Goal: Check status: Check status

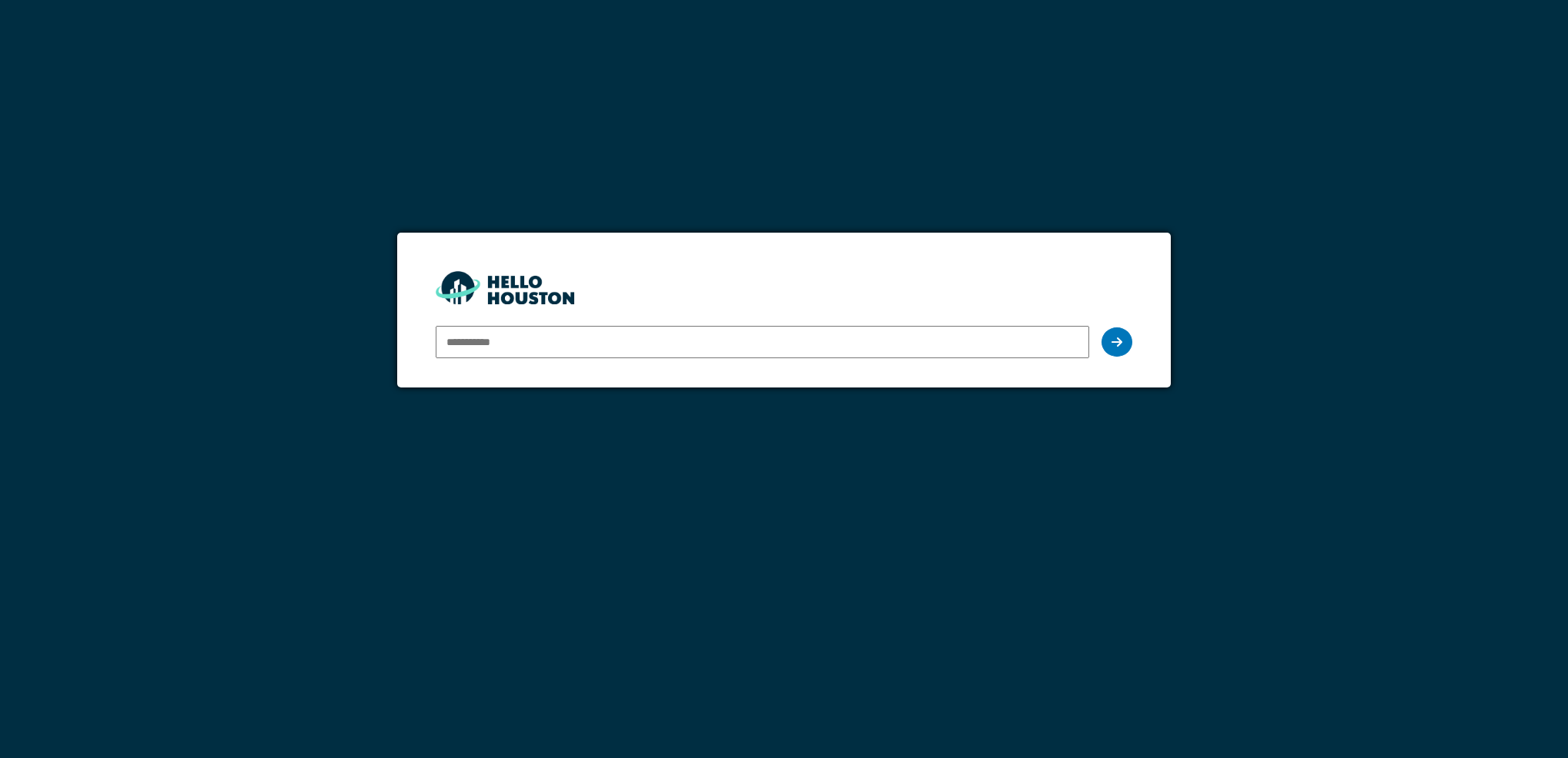
click at [581, 347] on input "email" at bounding box center [763, 342] width 655 height 32
type input "**********"
click at [1138, 350] on form "**********" at bounding box center [784, 309] width 775 height 155
click at [1126, 346] on div at bounding box center [1116, 341] width 31 height 29
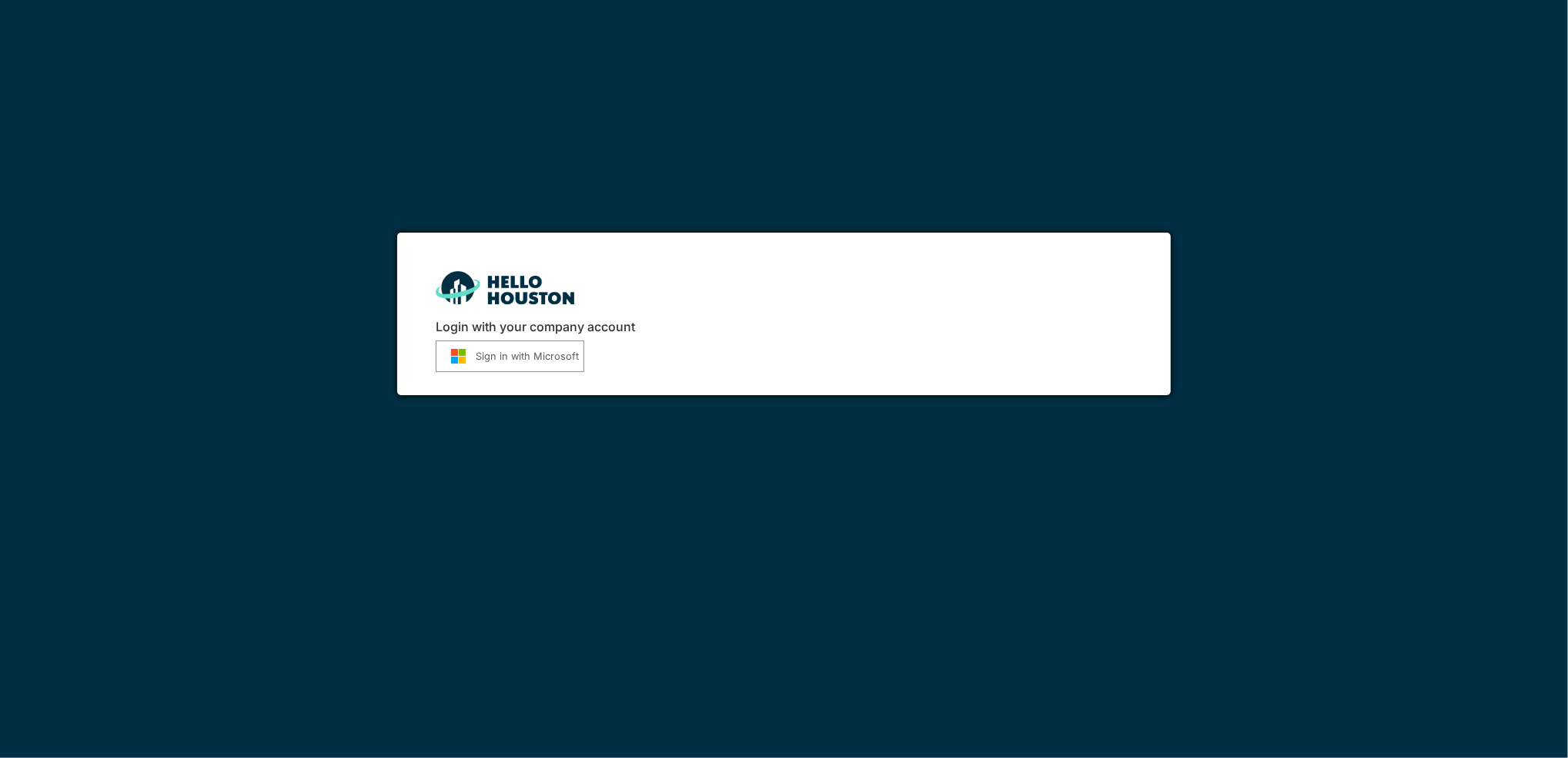
click at [417, 360] on div "Login with your company account Sign in with Microsoft" at bounding box center [784, 314] width 775 height 164
click at [466, 357] on img "submit" at bounding box center [459, 356] width 35 height 16
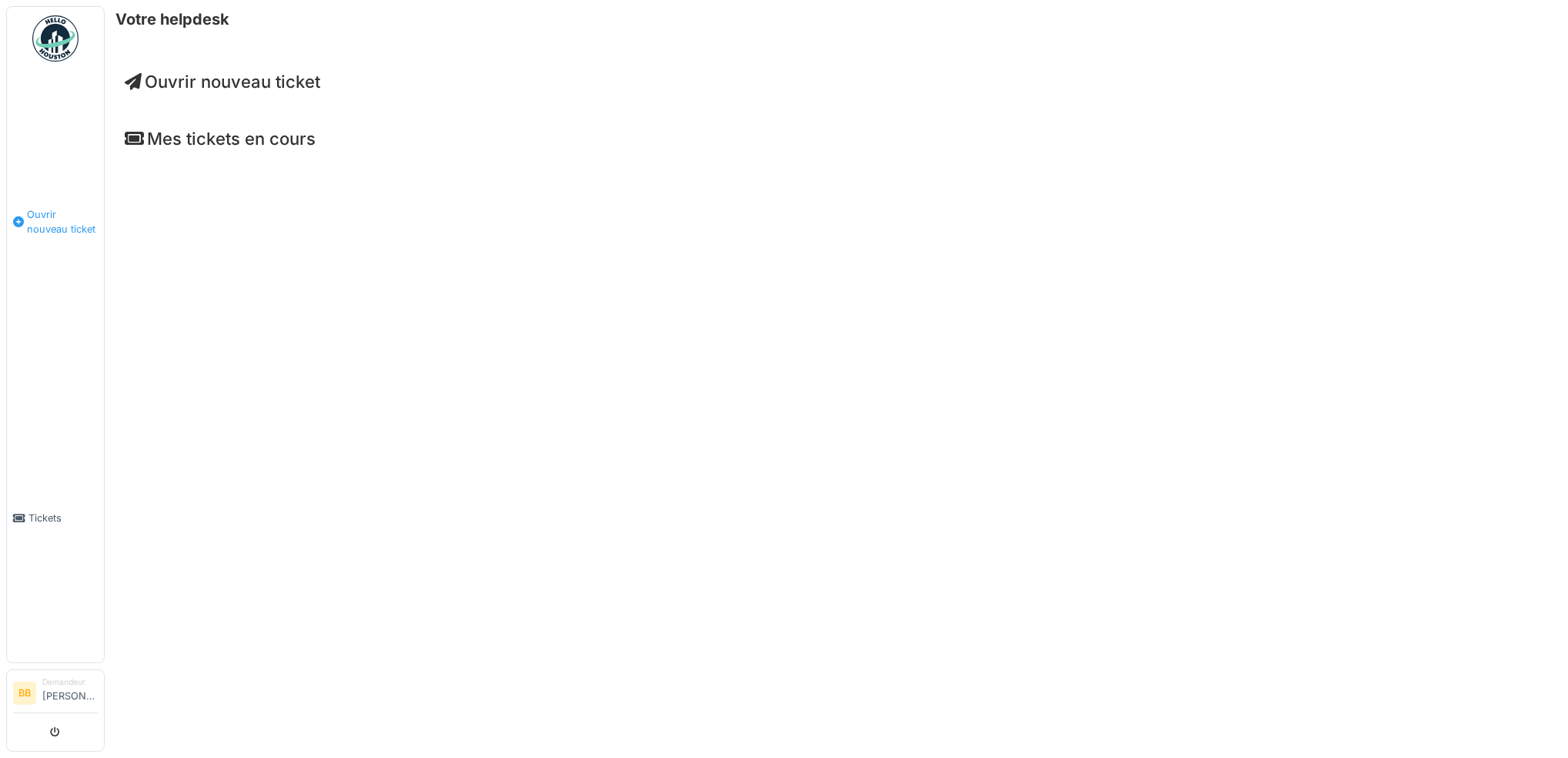
click at [56, 223] on span "Ouvrir nouveau ticket" at bounding box center [62, 221] width 71 height 29
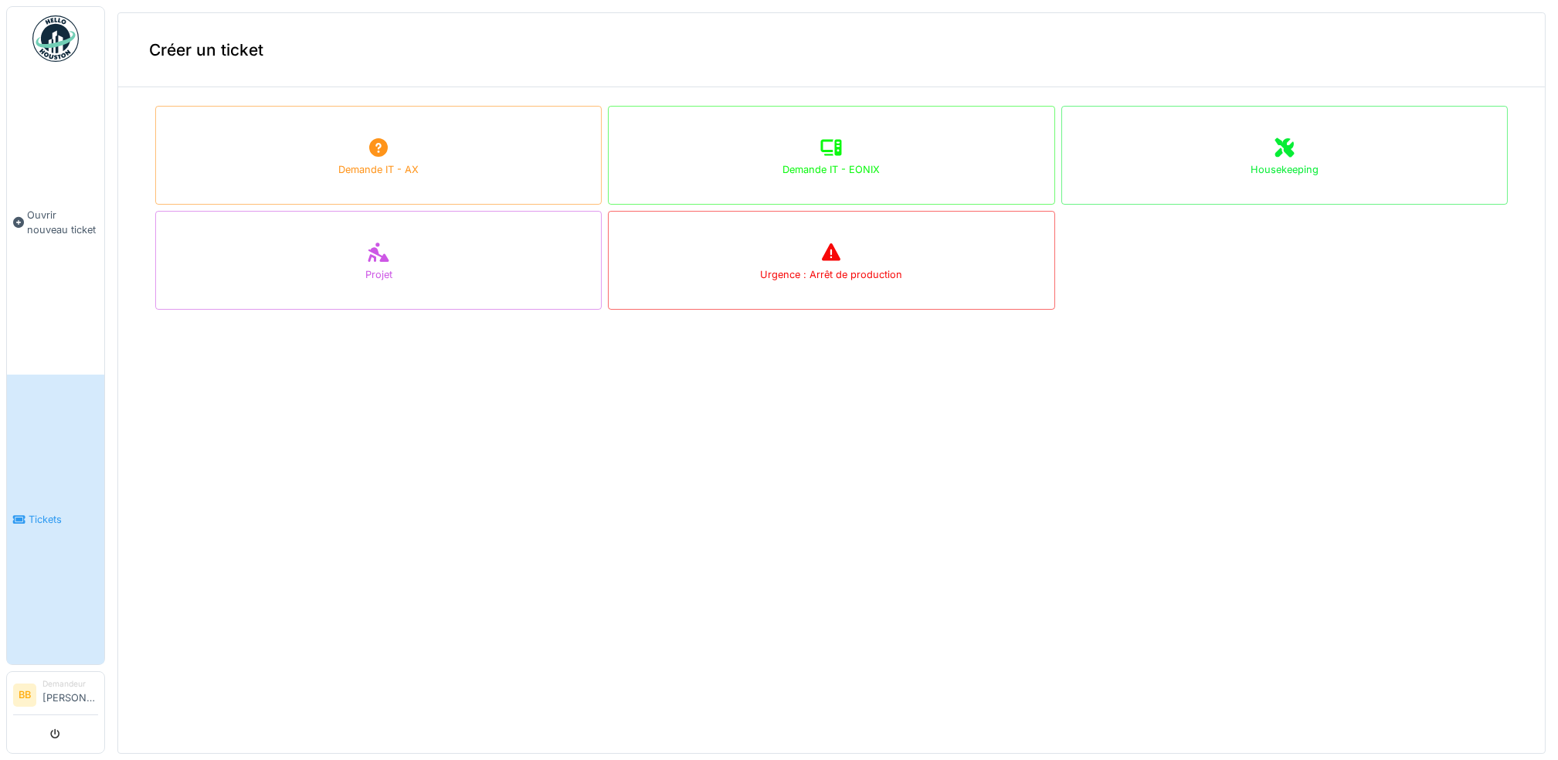
click at [59, 516] on link "Tickets" at bounding box center [55, 520] width 97 height 290
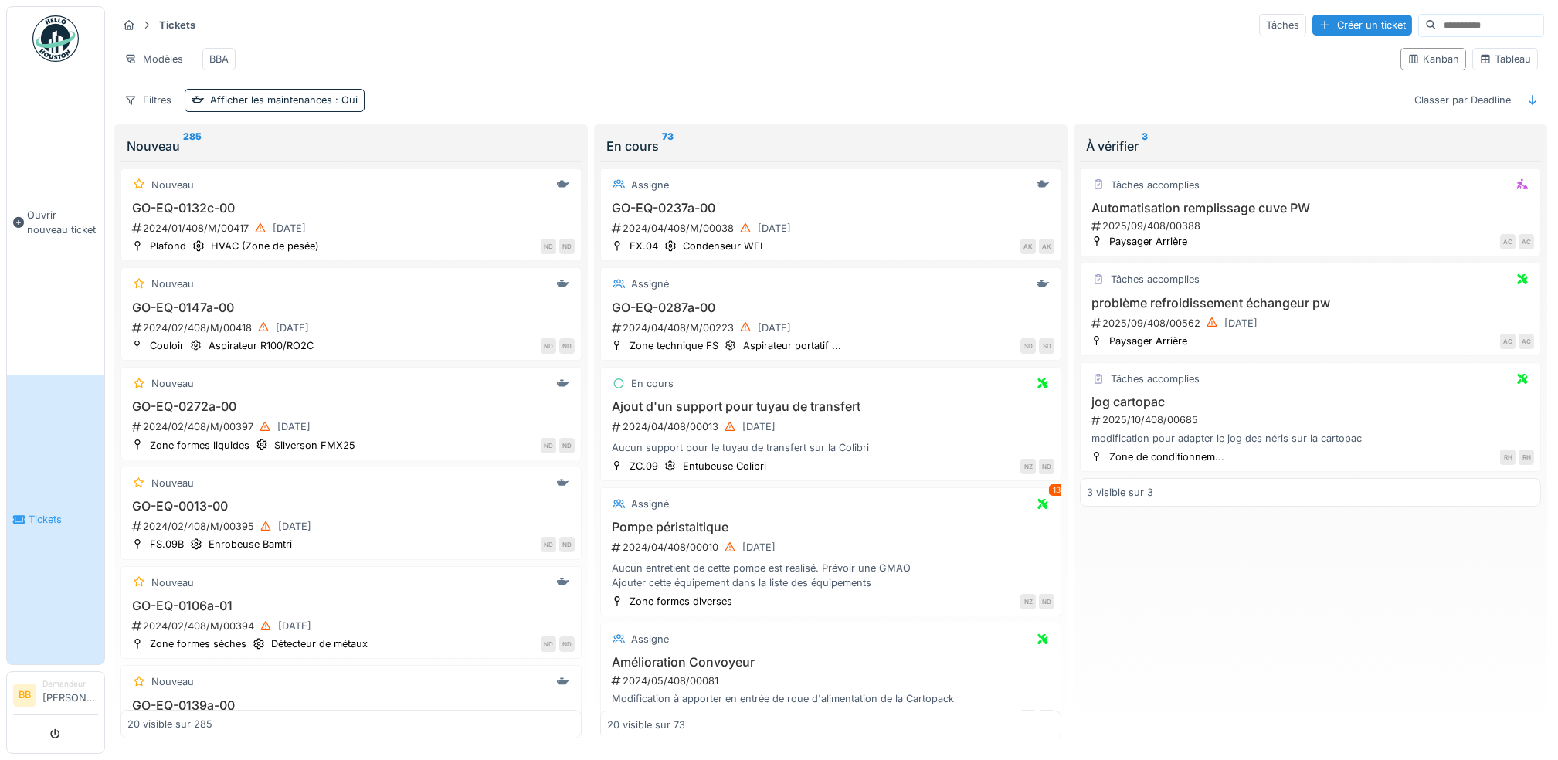
click at [1437, 25] on input at bounding box center [1490, 26] width 107 height 22
type input "****"
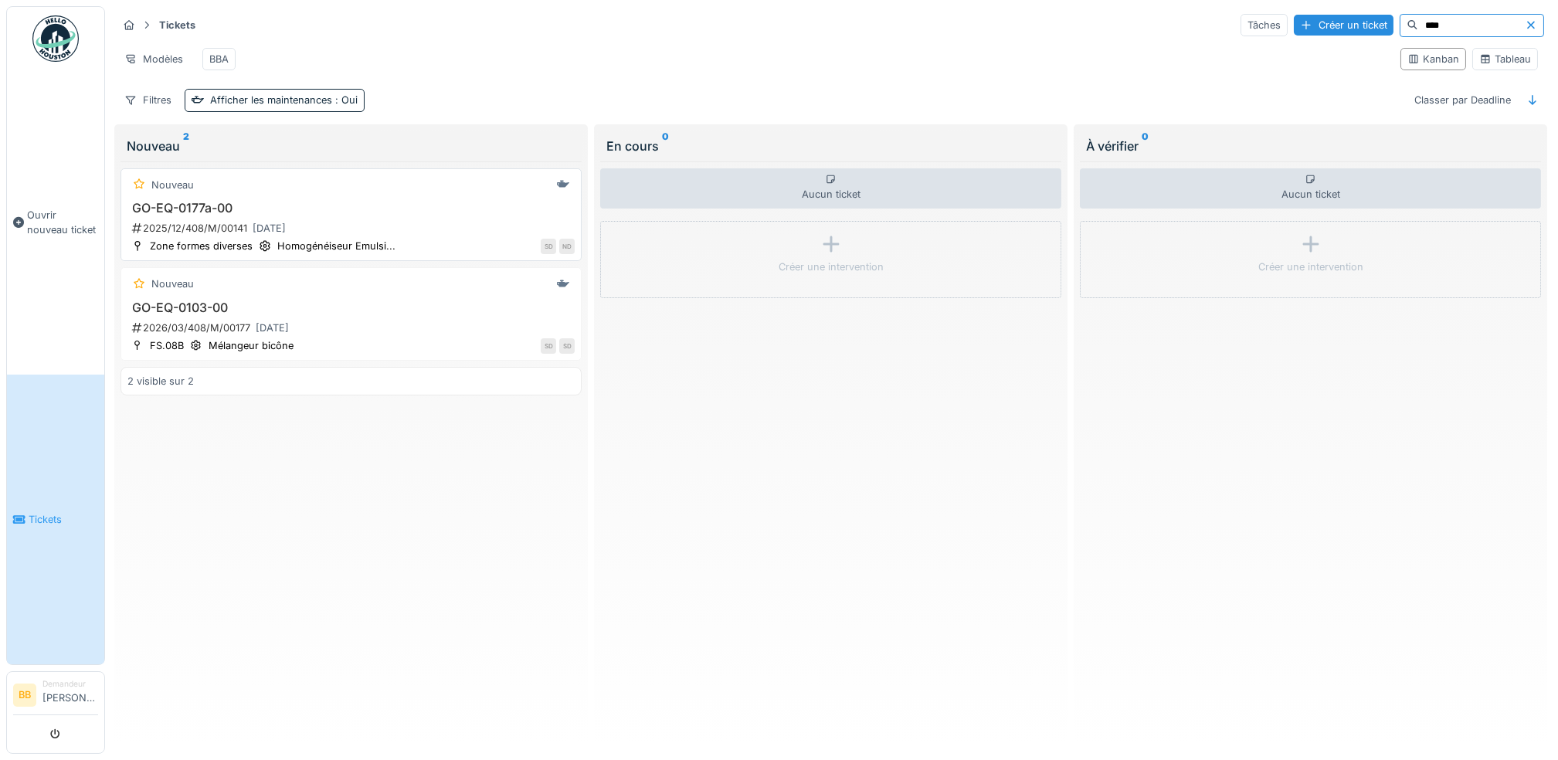
click at [190, 216] on h3 "GO-EQ-0177a-00" at bounding box center [350, 208] width 447 height 15
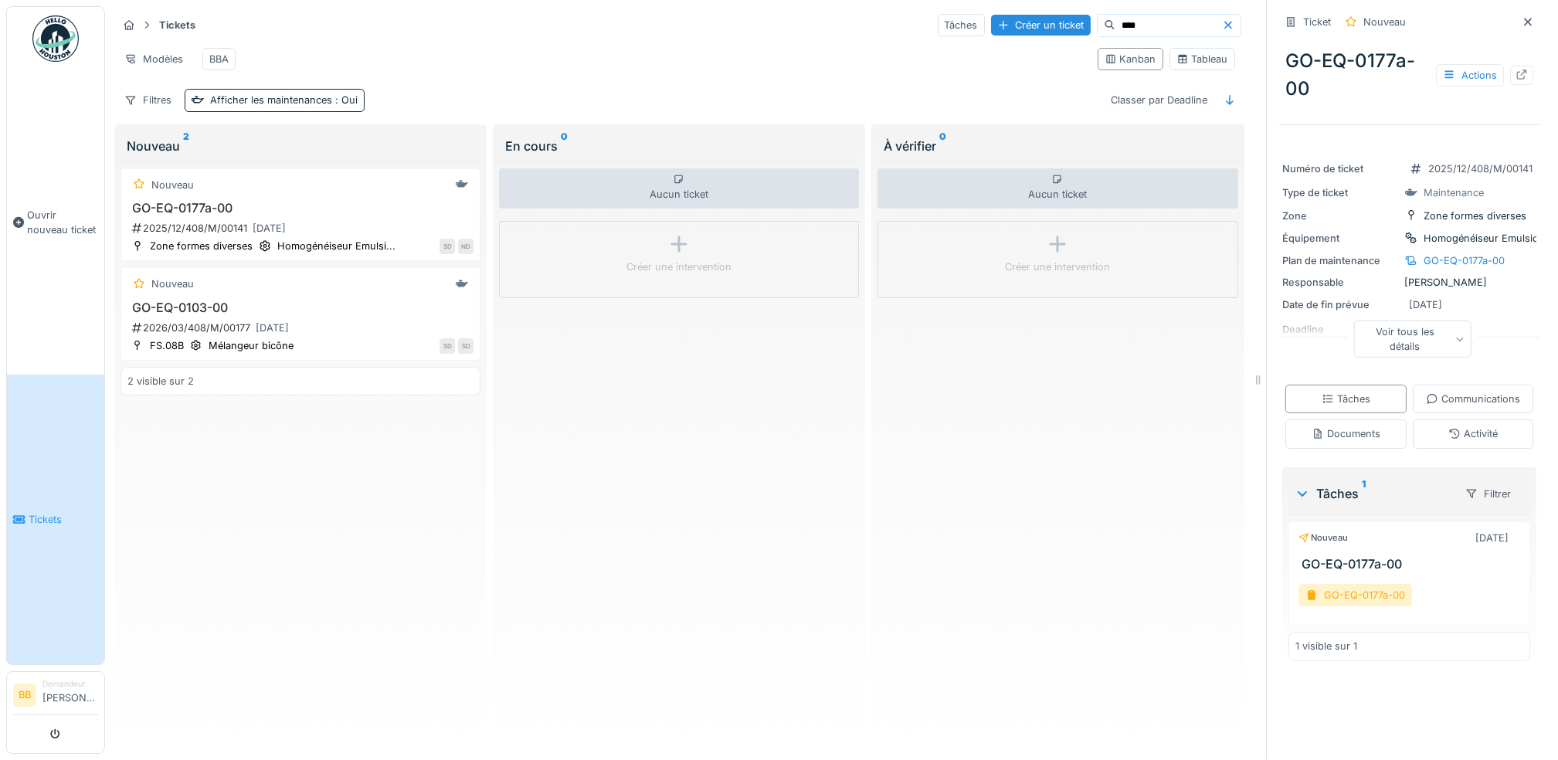
scroll to position [15, 0]
click at [1438, 324] on div "Voir tous les détails" at bounding box center [1412, 339] width 118 height 37
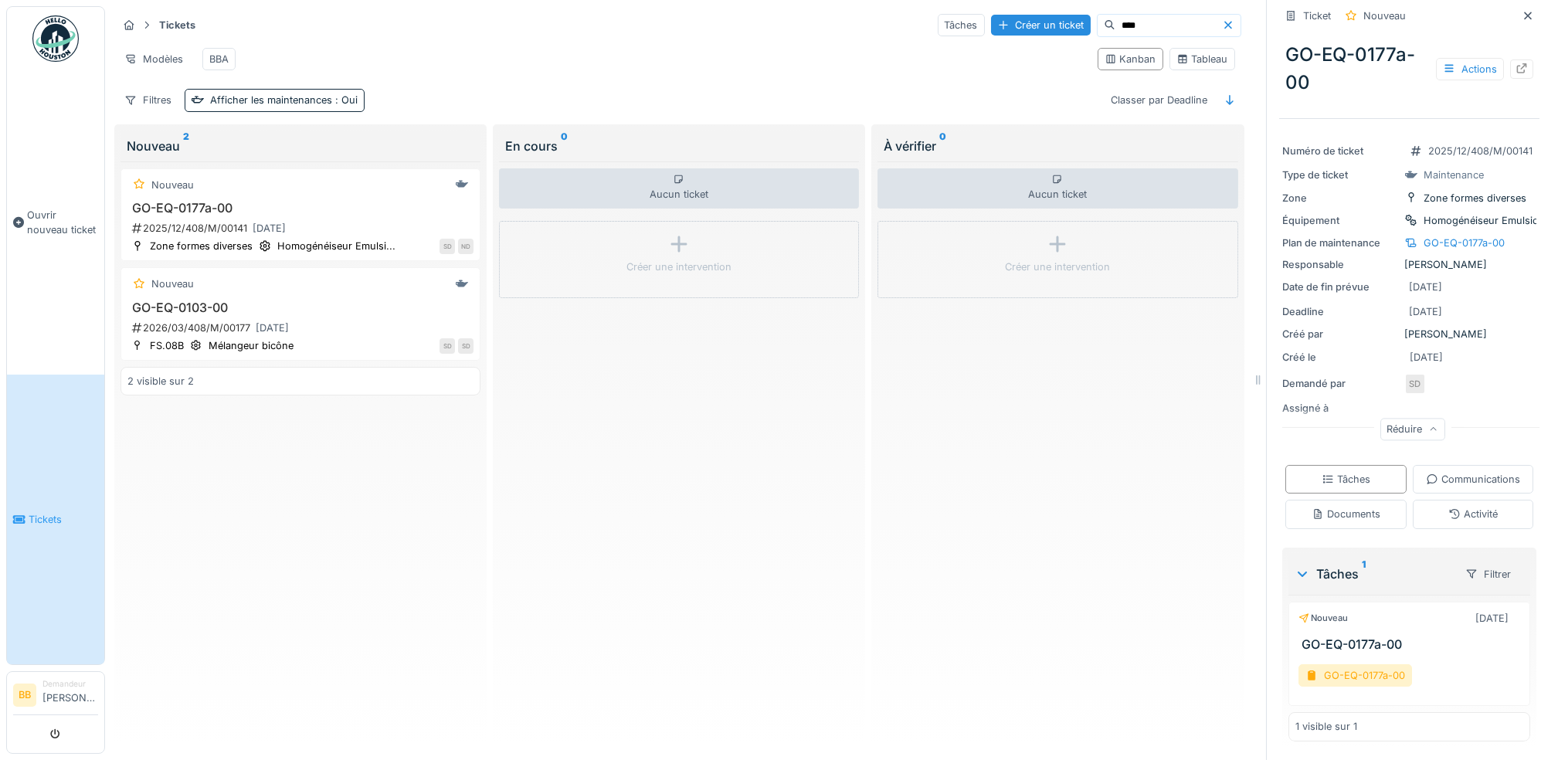
scroll to position [0, 0]
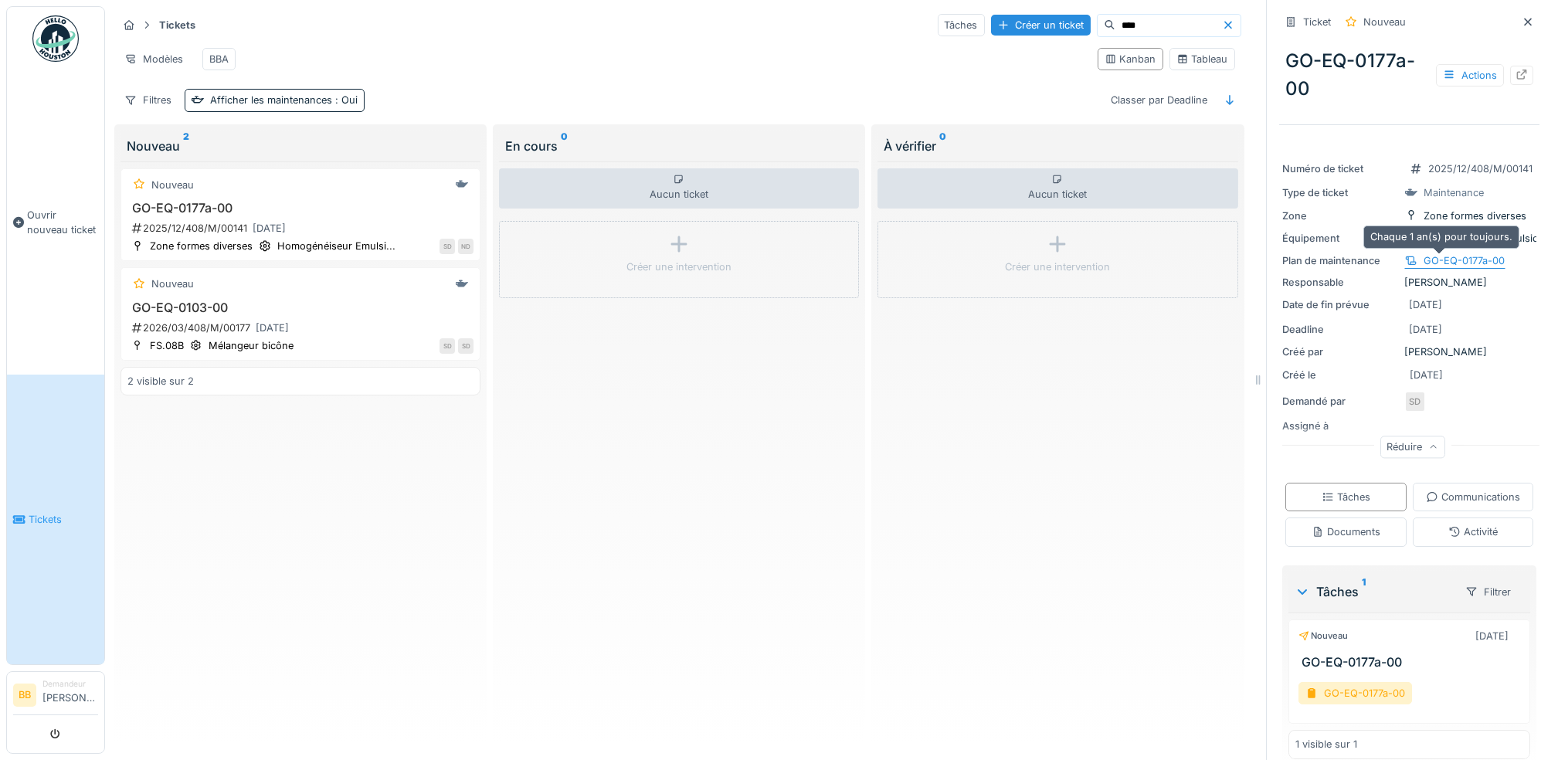
click at [1451, 253] on div "GO-EQ-0177a-00" at bounding box center [1464, 260] width 81 height 15
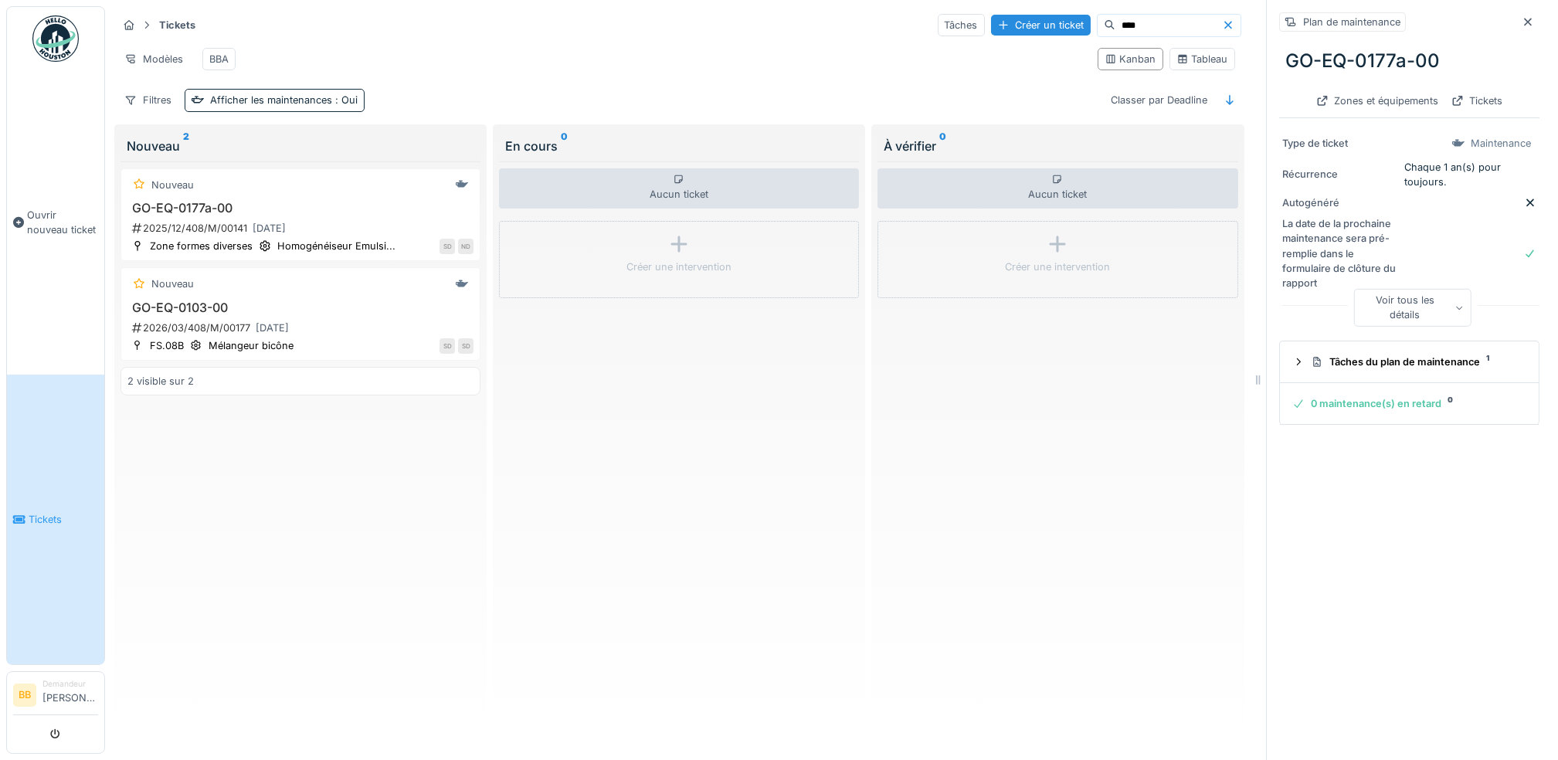
click at [1383, 294] on div "Voir tous les détails" at bounding box center [1412, 307] width 118 height 37
click at [1471, 136] on div "Maintenance" at bounding box center [1501, 143] width 60 height 15
click at [1345, 90] on div "Zones et équipements" at bounding box center [1377, 100] width 135 height 21
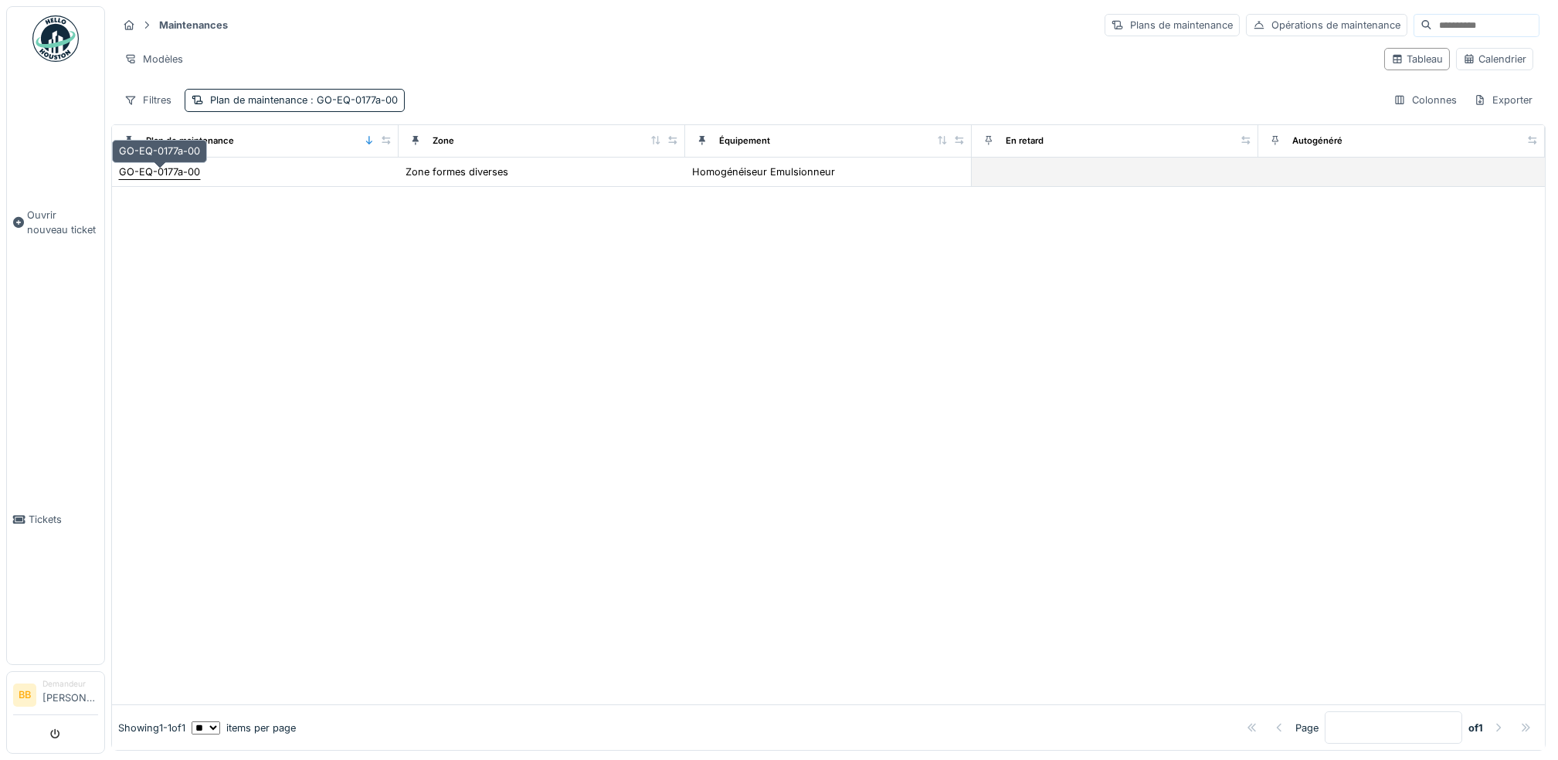
click at [169, 176] on div "GO-EQ-0177a-00" at bounding box center [159, 172] width 81 height 15
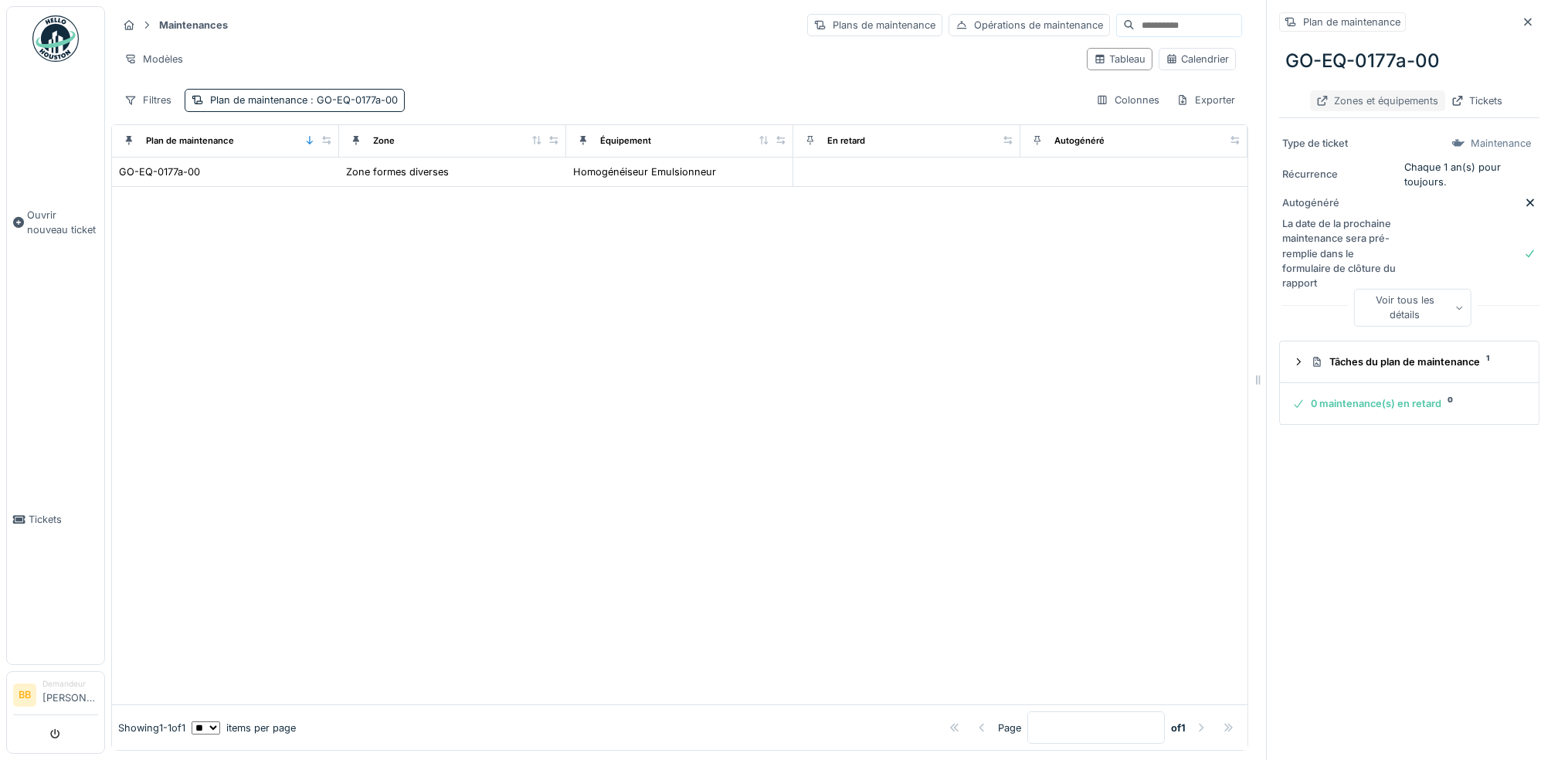
click at [1378, 100] on div "Zones et équipements" at bounding box center [1377, 100] width 135 height 21
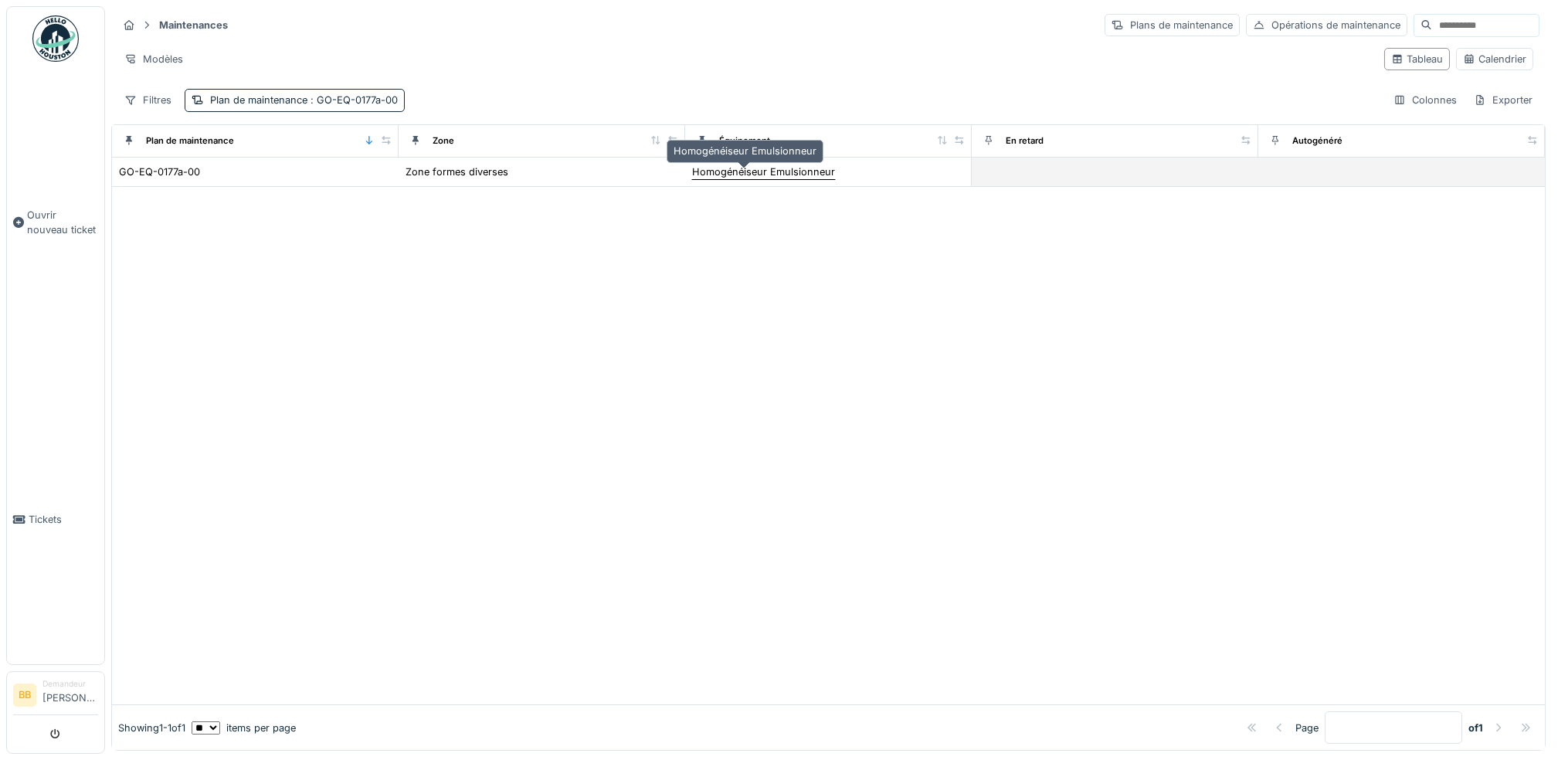
click at [781, 179] on div "Homogénéiseur Emulsionneur" at bounding box center [763, 172] width 143 height 15
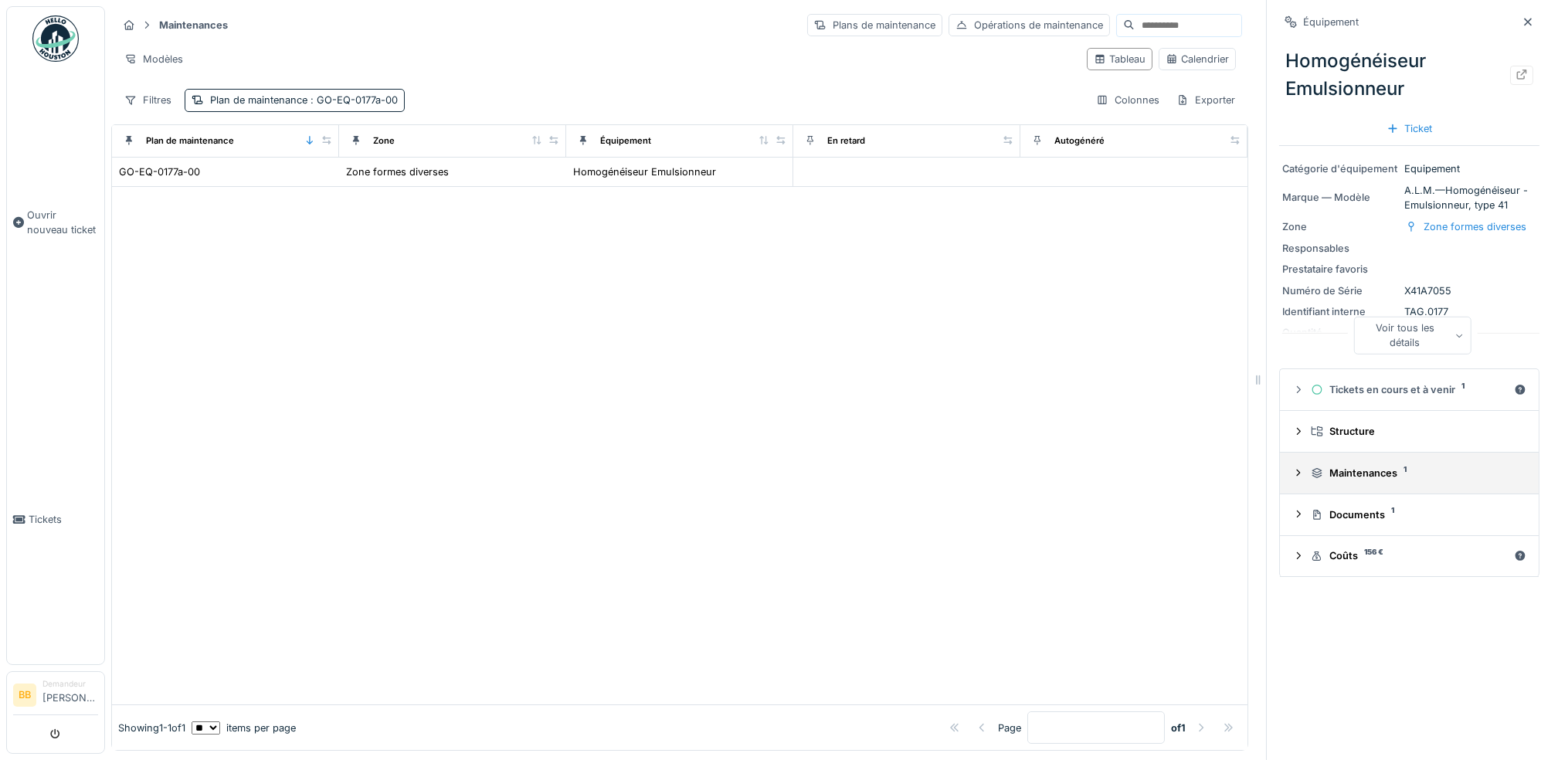
click at [1397, 480] on div "Maintenances 1" at bounding box center [1415, 473] width 209 height 15
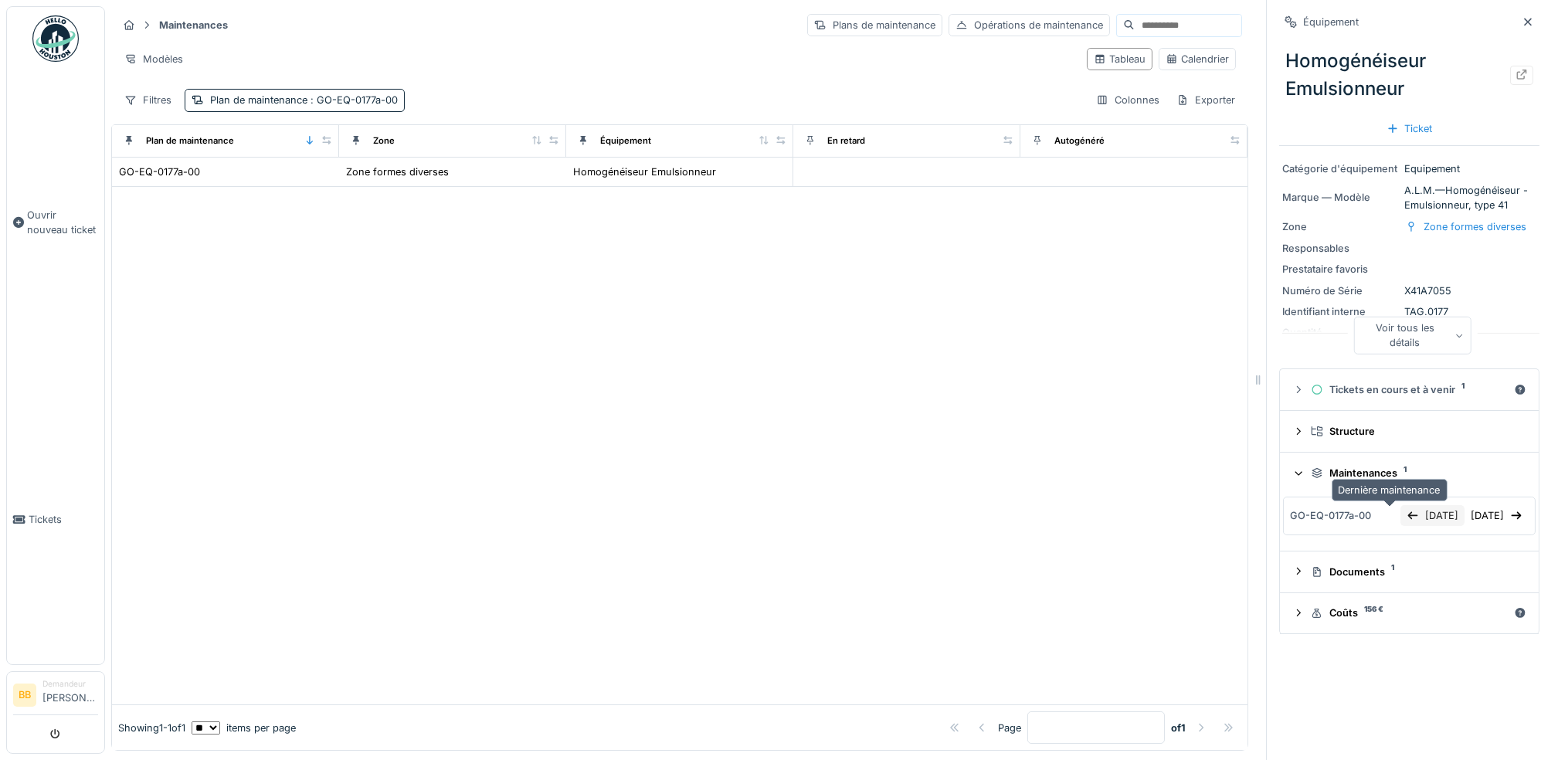
click at [1400, 521] on div "[DATE]" at bounding box center [1432, 515] width 64 height 21
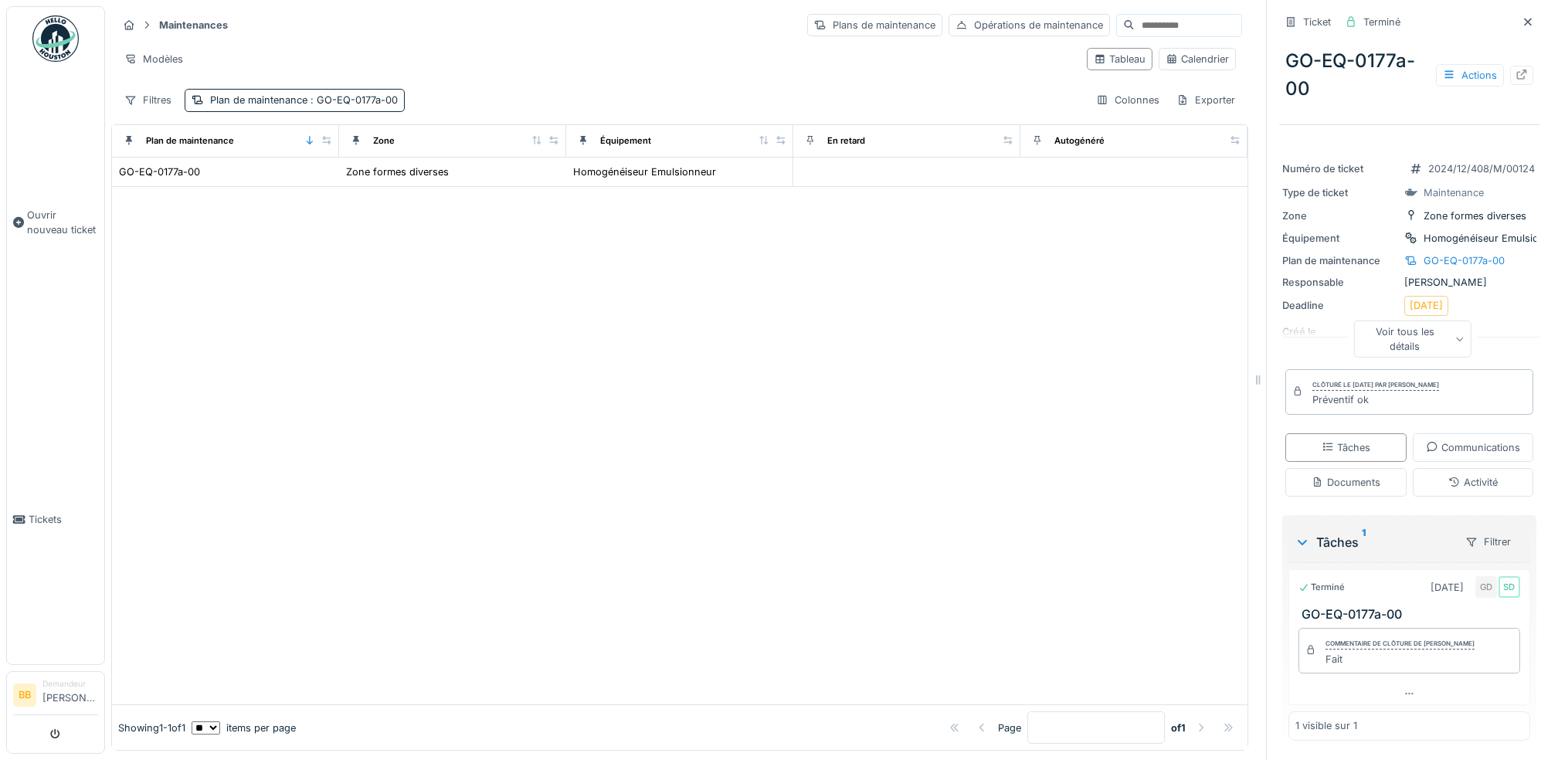
click at [1431, 354] on div "Voir tous les détails" at bounding box center [1412, 339] width 118 height 37
